Goal: Transaction & Acquisition: Book appointment/travel/reservation

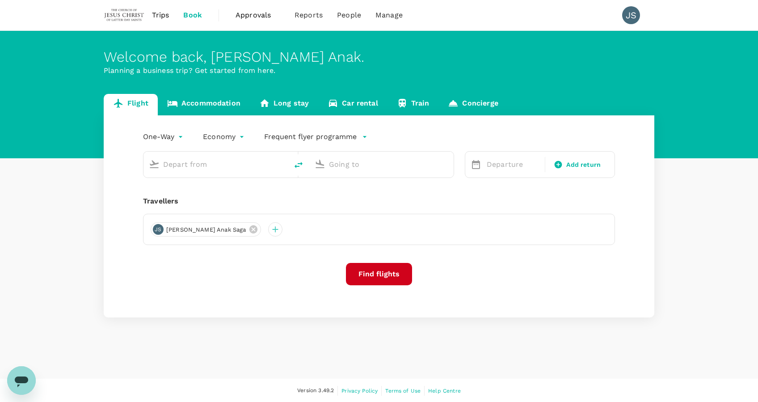
type input "Sibu (SBW)"
type input "Kuching Intl (KCH)"
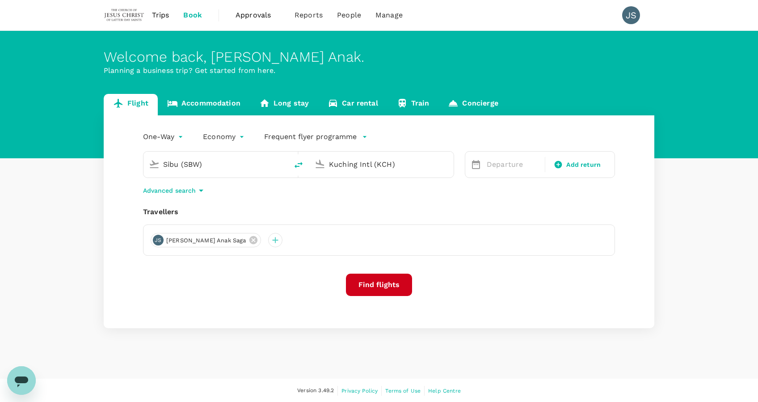
drag, startPoint x: 266, startPoint y: 163, endPoint x: 79, endPoint y: 151, distance: 187.3
click at [79, 151] on div "Flight Accommodation Long stay Car rental Train Concierge One-Way oneway Econom…" at bounding box center [379, 211] width 758 height 234
click at [181, 199] on p "Kuala Lumpur Intl" at bounding box center [229, 199] width 157 height 9
type input "Kuala Lumpur Intl (KUL)"
click at [487, 164] on p "Departure" at bounding box center [513, 164] width 53 height 11
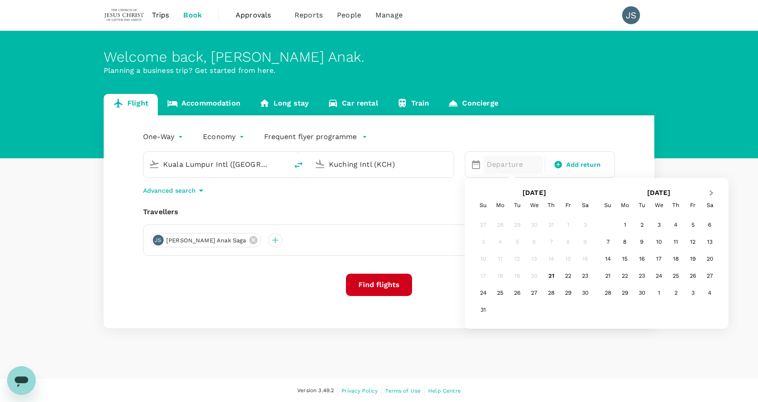
click at [714, 194] on button "Next Month" at bounding box center [712, 193] width 14 height 14
click at [515, 243] on div "9" at bounding box center [517, 241] width 17 height 17
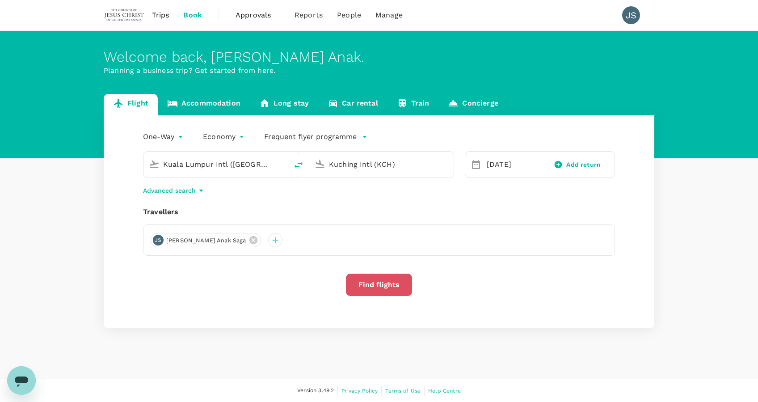
click at [376, 282] on button "Find flights" at bounding box center [379, 285] width 66 height 22
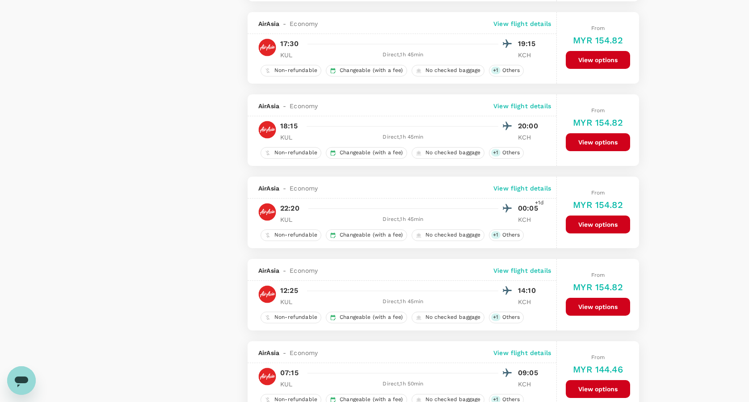
scroll to position [911, 0]
